Goal: Task Accomplishment & Management: Manage account settings

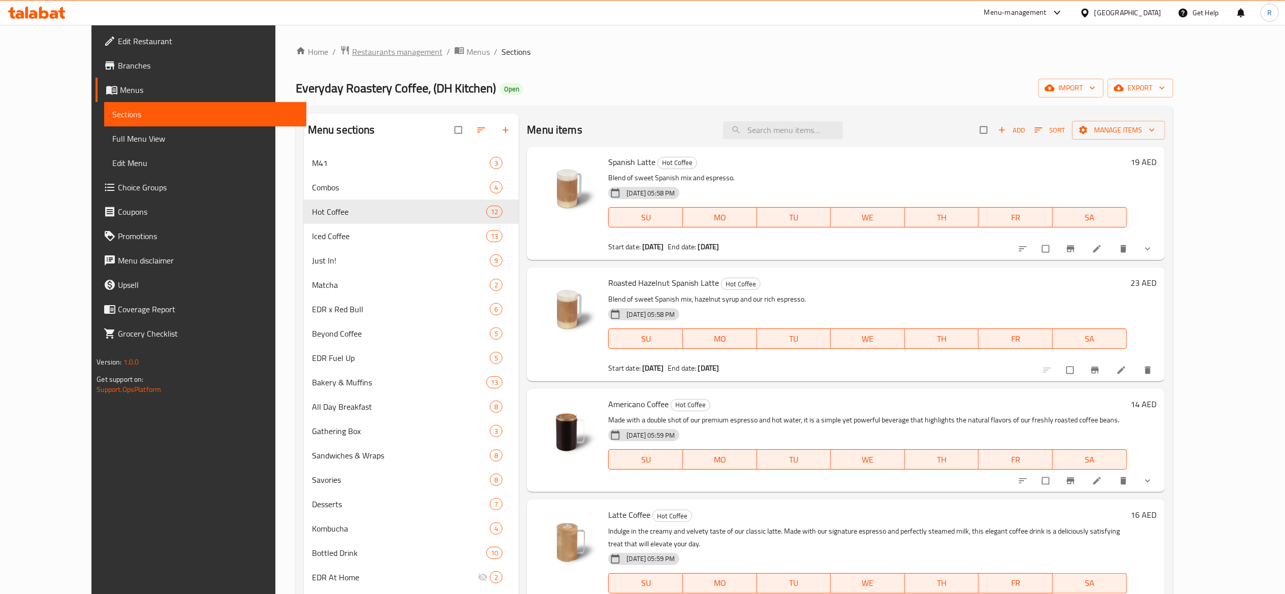
click at [352, 49] on span "Restaurants management" at bounding box center [397, 52] width 90 height 12
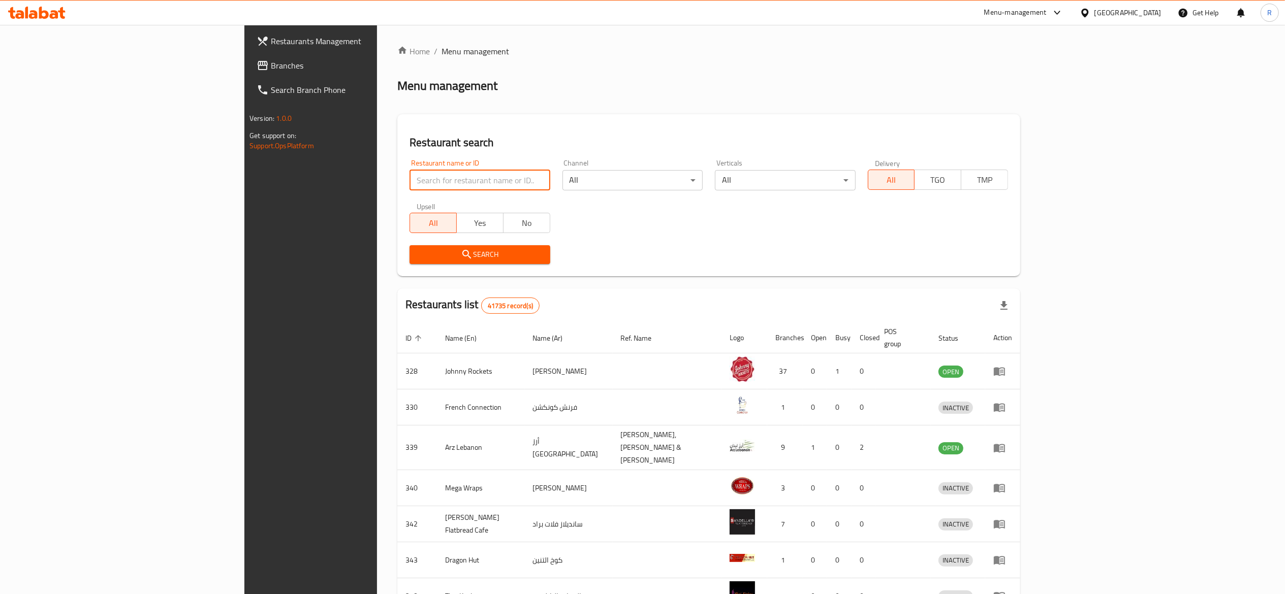
click at [409, 182] on input "search" at bounding box center [479, 180] width 140 height 20
type input "everyday roastery"
click button "Search" at bounding box center [479, 254] width 140 height 19
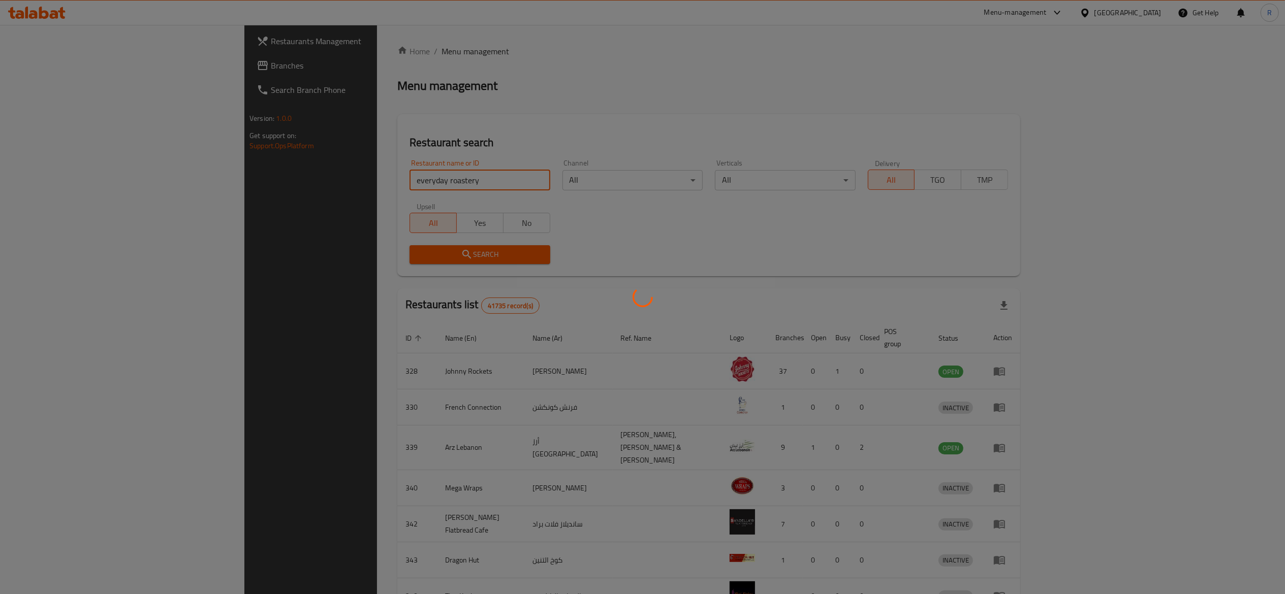
click button "Search" at bounding box center [479, 254] width 140 height 19
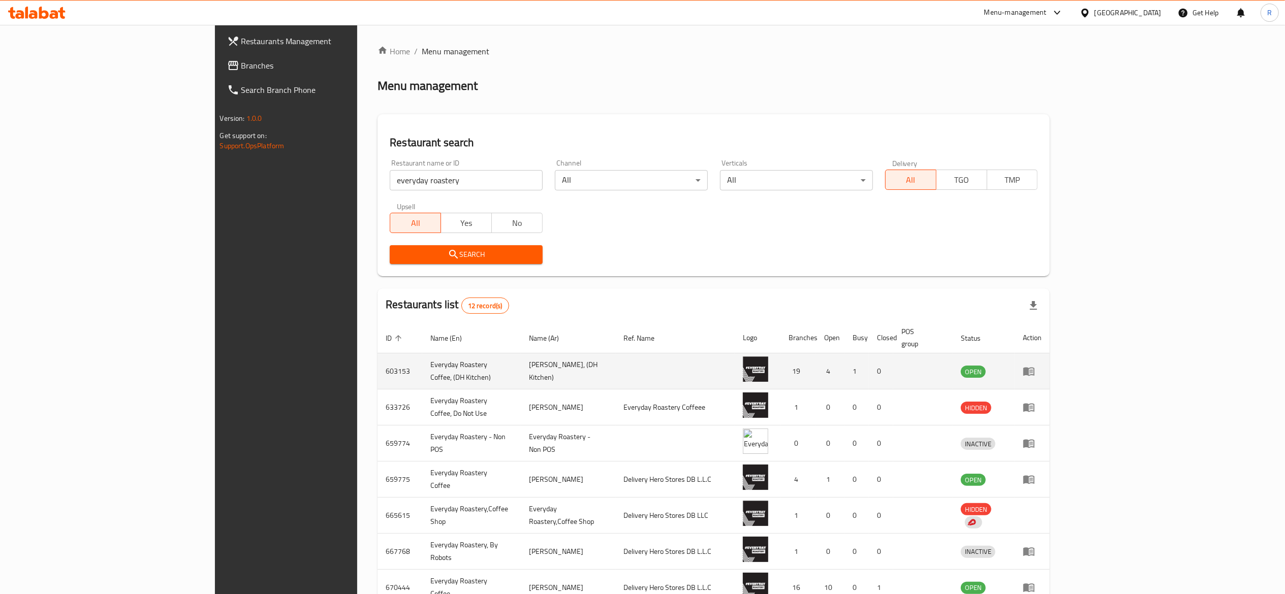
click at [1049, 373] on td "enhanced table" at bounding box center [1031, 372] width 35 height 36
click at [1034, 368] on icon "enhanced table" at bounding box center [1028, 372] width 11 height 9
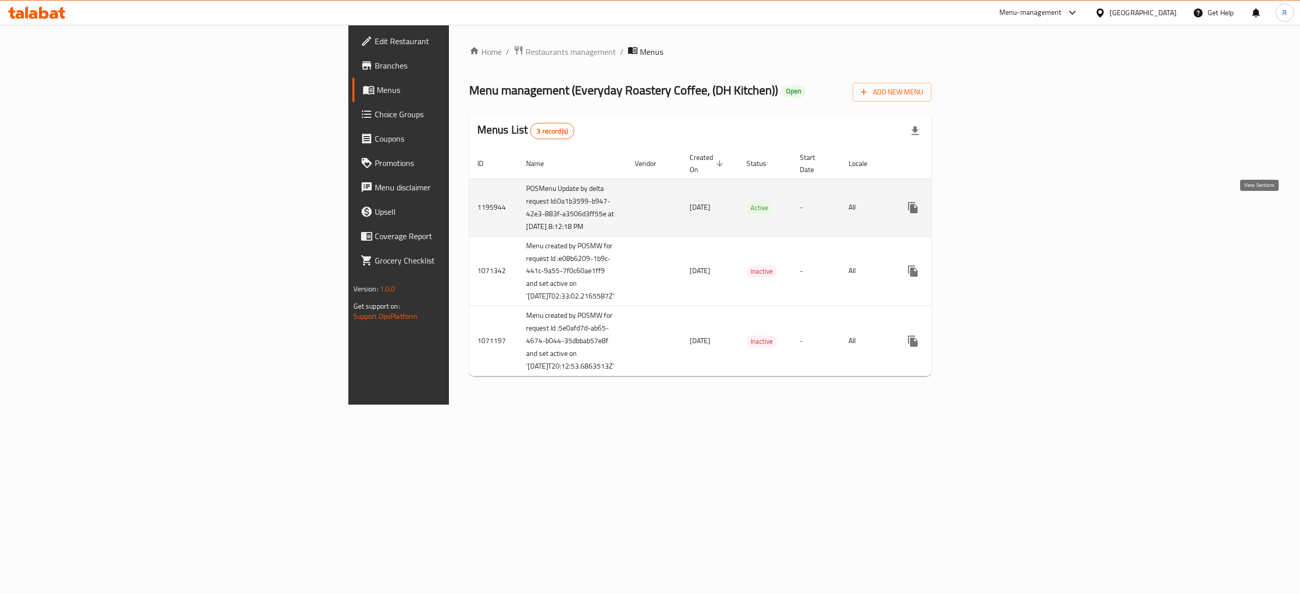
click at [993, 209] on icon "enhanced table" at bounding box center [986, 208] width 12 height 12
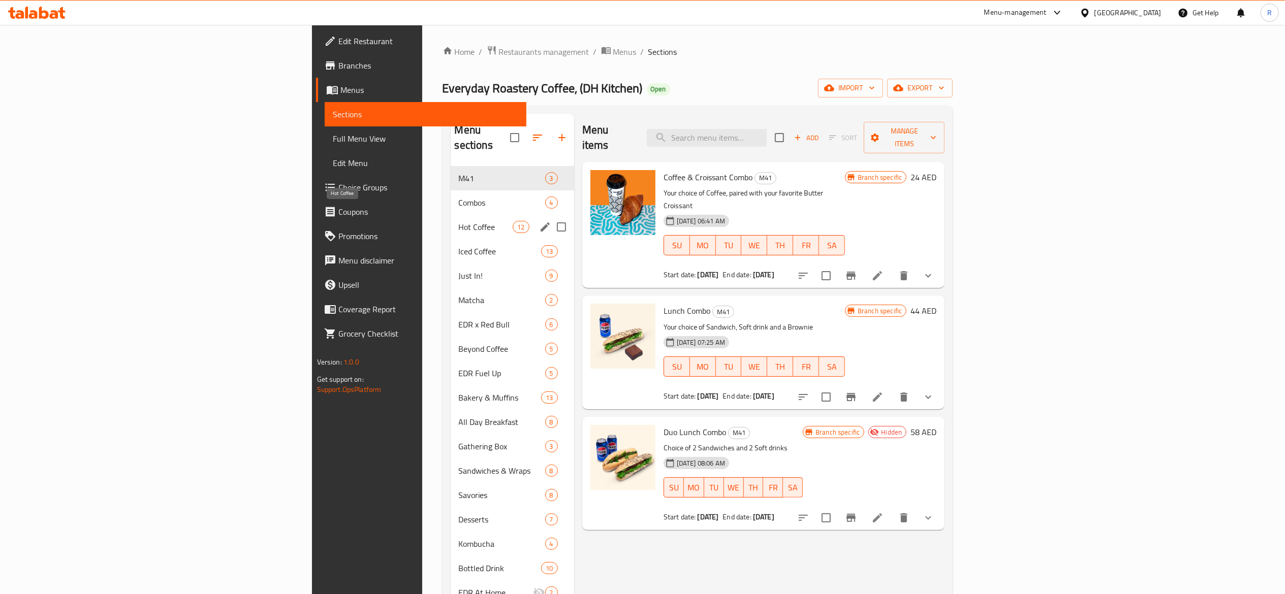
click at [459, 221] on span "Hot Coffee" at bounding box center [486, 227] width 54 height 12
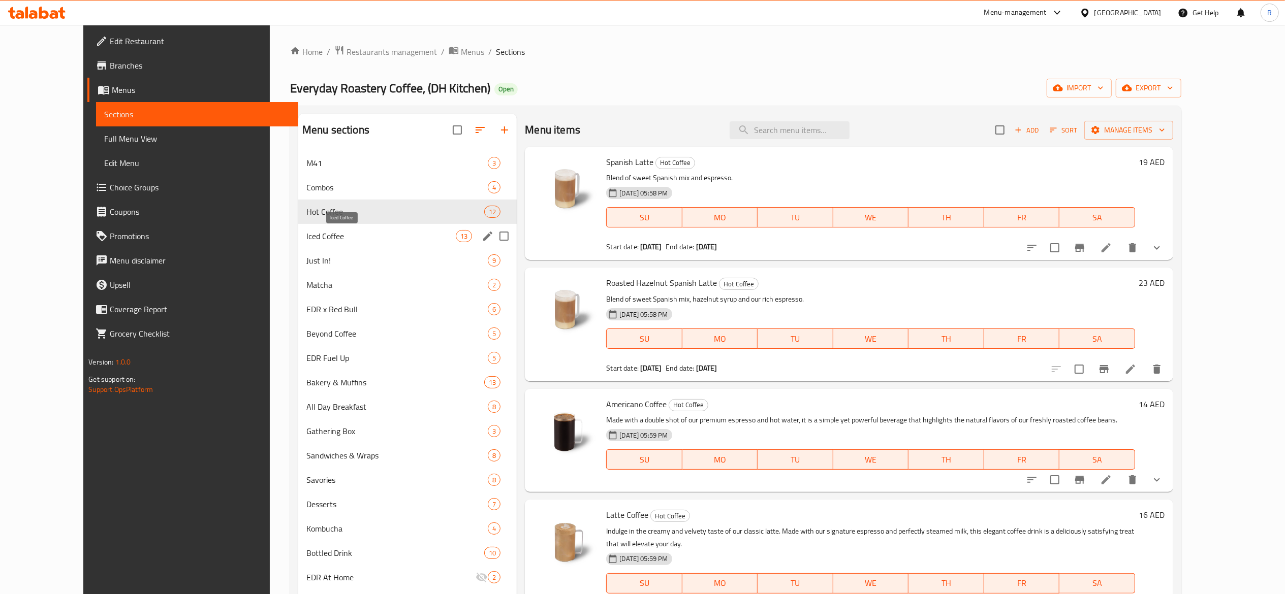
click at [348, 236] on span "Iced Coffee" at bounding box center [380, 236] width 149 height 12
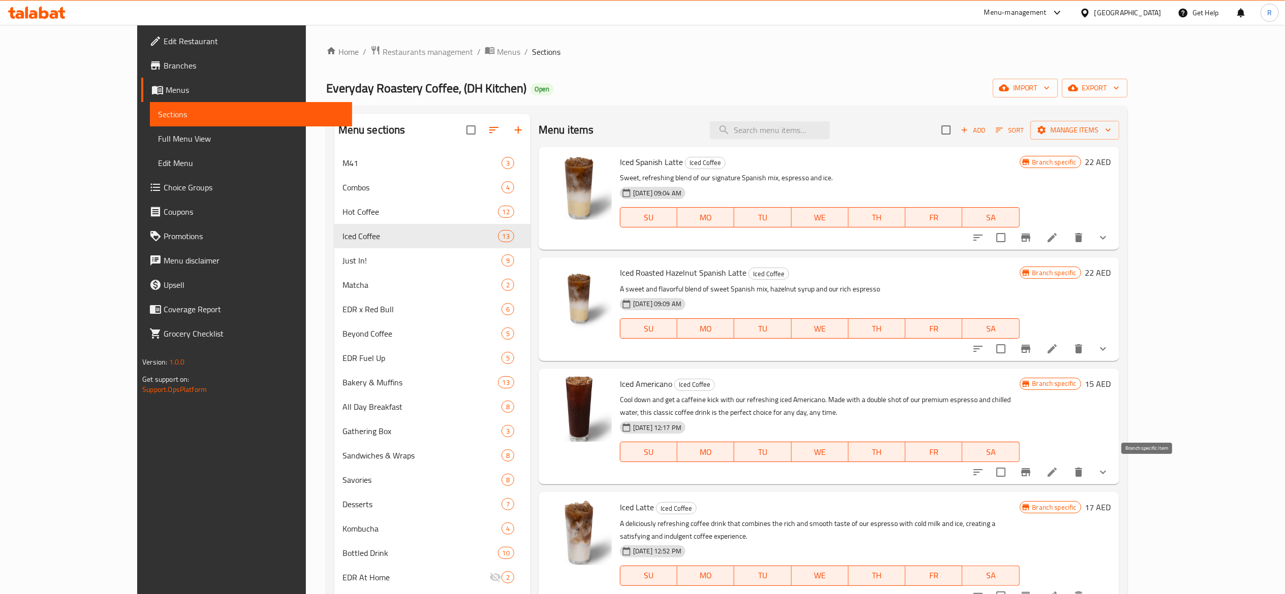
click at [1032, 475] on icon "Branch-specific-item" at bounding box center [1025, 472] width 12 height 12
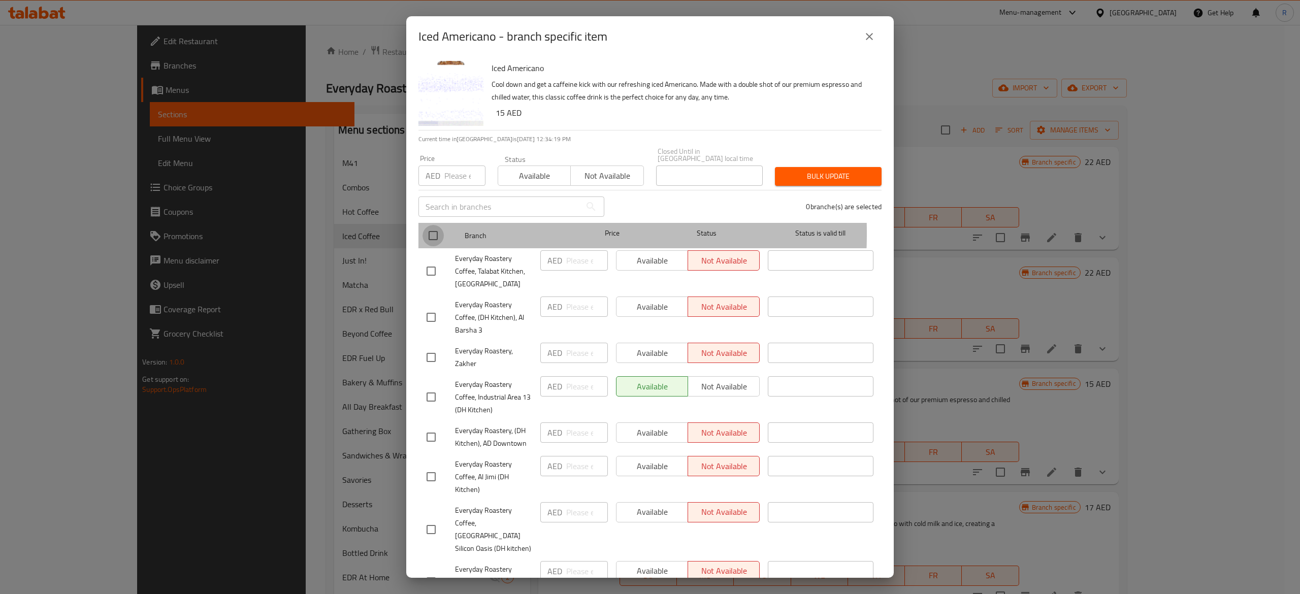
click at [435, 233] on input "checkbox" at bounding box center [433, 235] width 21 height 21
checkbox input "true"
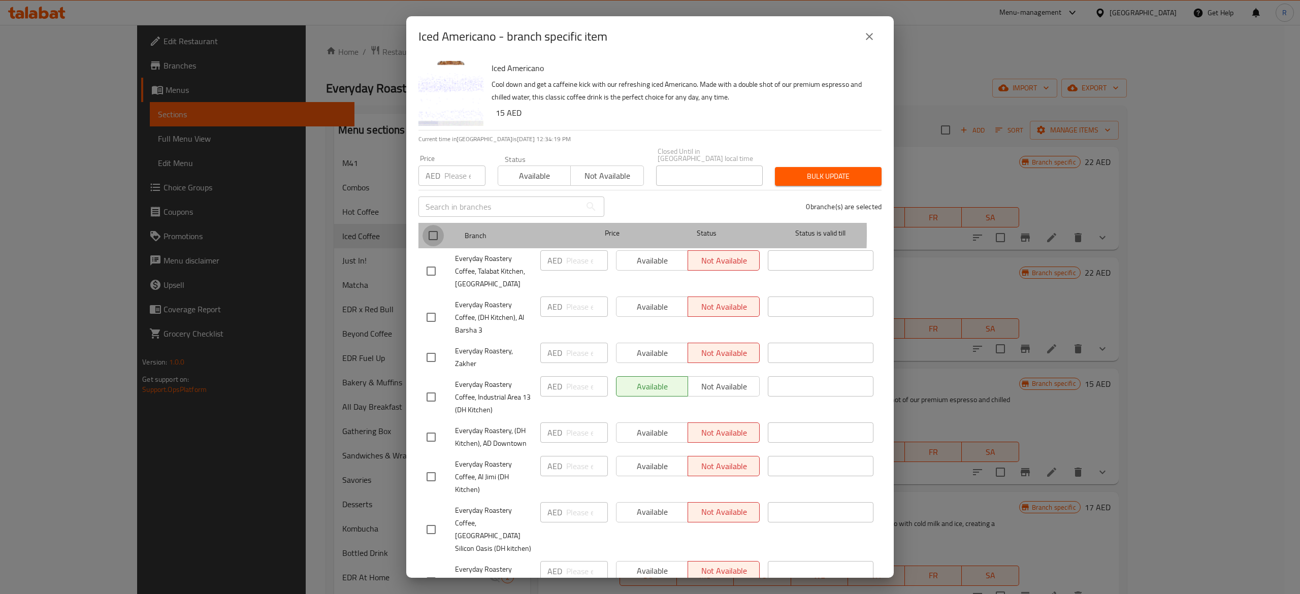
checkbox input "true"
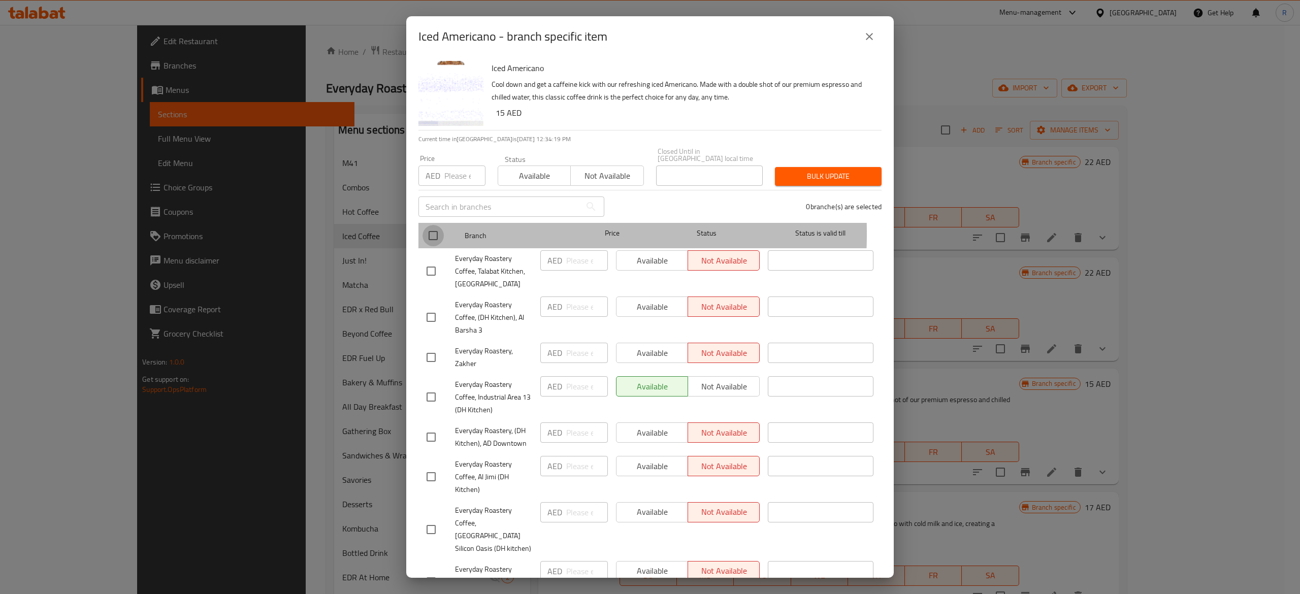
checkbox input "true"
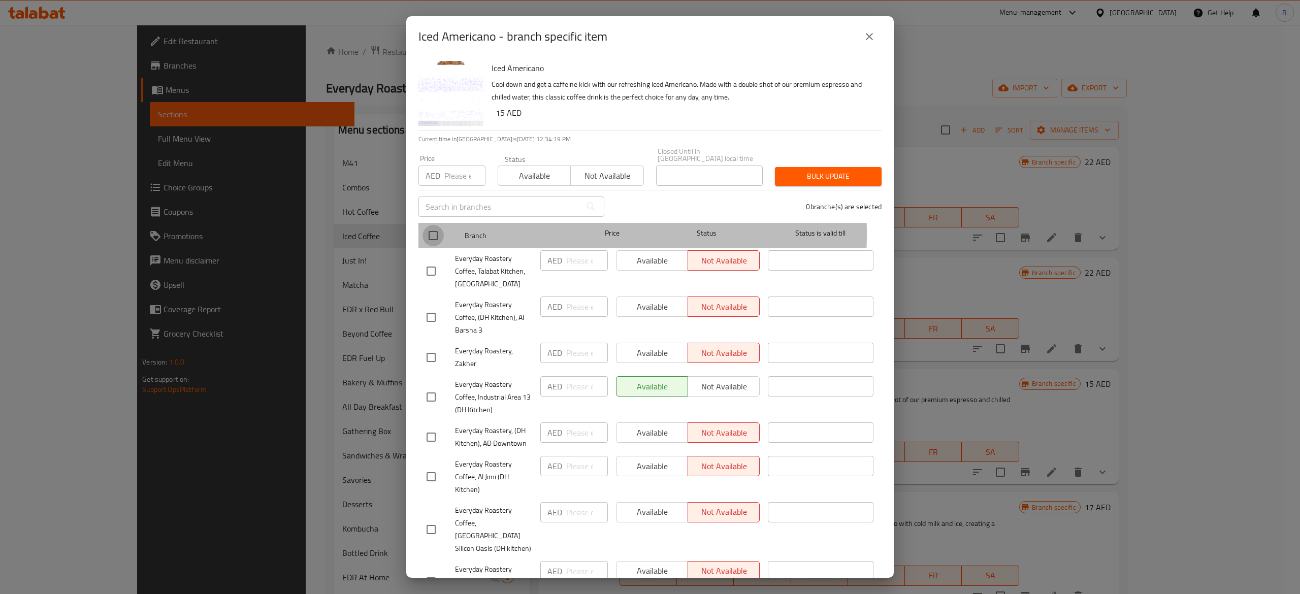
checkbox input "true"
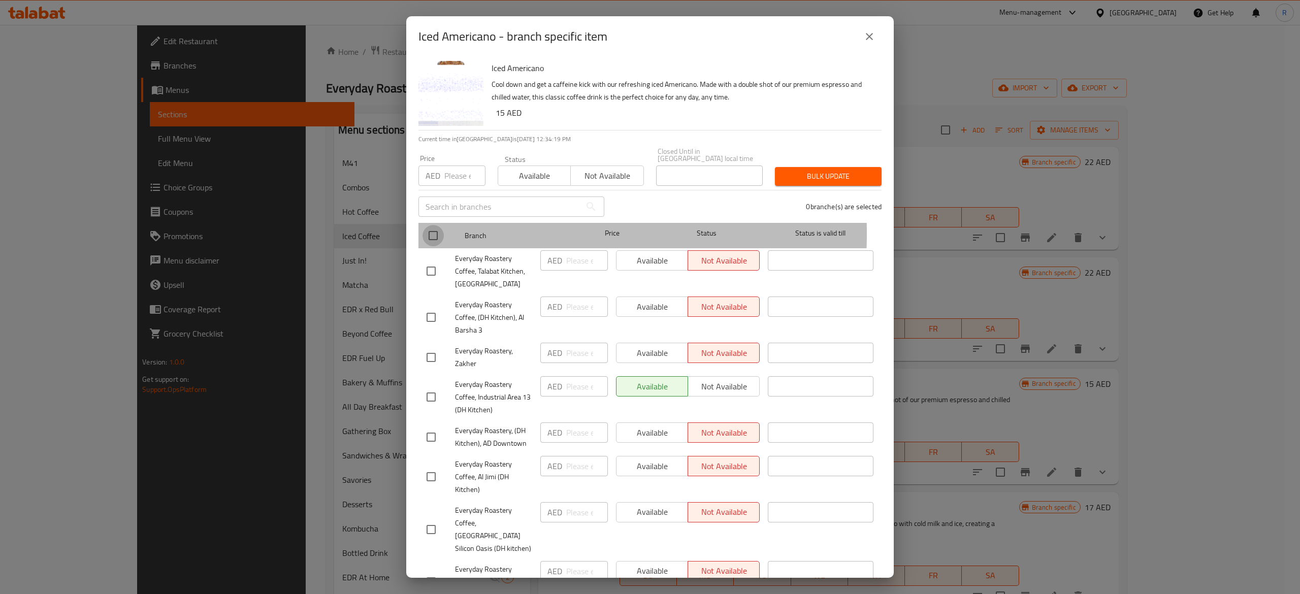
checkbox input "true"
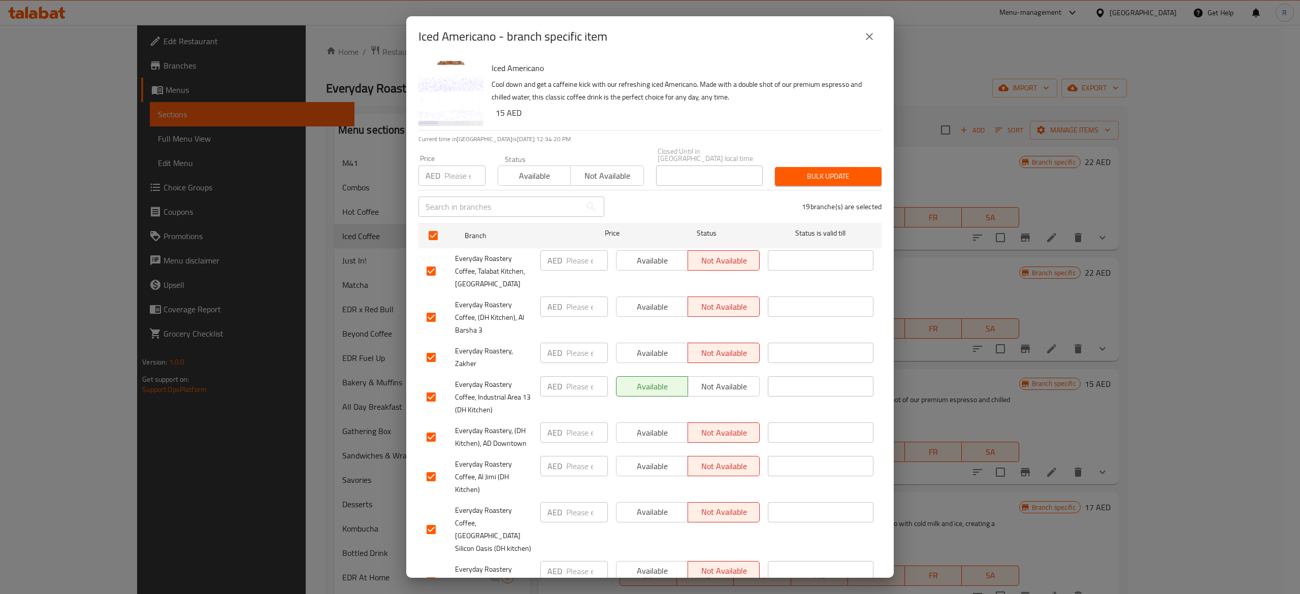
click at [842, 172] on span "Bulk update" at bounding box center [828, 176] width 90 height 13
